Goal: Check status: Check status

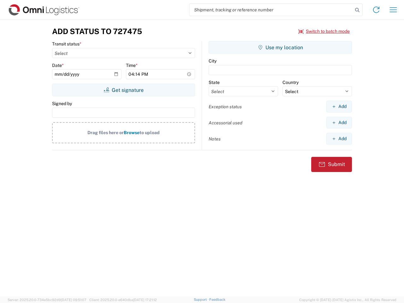
click at [271, 10] on input "search" at bounding box center [270, 10] width 163 height 12
click at [357, 10] on icon at bounding box center [357, 10] width 9 height 9
click at [376, 10] on icon at bounding box center [376, 10] width 10 height 10
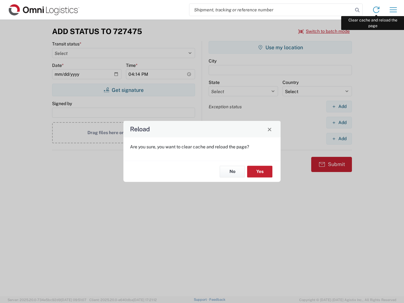
click at [393, 10] on div "Reload Are you sure, you want to clear cache and reload the page? No Yes" at bounding box center [202, 151] width 404 height 303
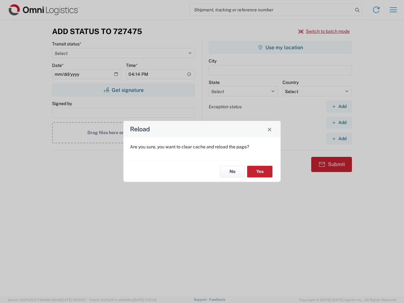
click at [324, 31] on div "Reload Are you sure, you want to clear cache and reload the page? No Yes" at bounding box center [202, 151] width 404 height 303
click at [123, 90] on div "Reload Are you sure, you want to clear cache and reload the page? No Yes" at bounding box center [202, 151] width 404 height 303
click at [280, 47] on div "Reload Are you sure, you want to clear cache and reload the page? No Yes" at bounding box center [202, 151] width 404 height 303
click at [339, 106] on div "Reload Are you sure, you want to clear cache and reload the page? No Yes" at bounding box center [202, 151] width 404 height 303
click at [339, 122] on div "Reload Are you sure, you want to clear cache and reload the page? No Yes" at bounding box center [202, 151] width 404 height 303
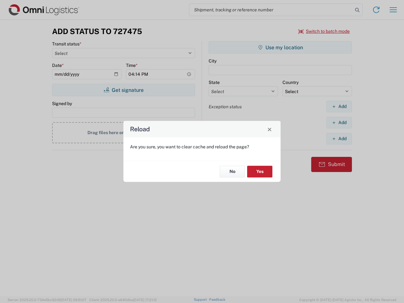
click at [339, 138] on div "Reload Are you sure, you want to clear cache and reload the page? No Yes" at bounding box center [202, 151] width 404 height 303
